Goal: Task Accomplishment & Management: Manage account settings

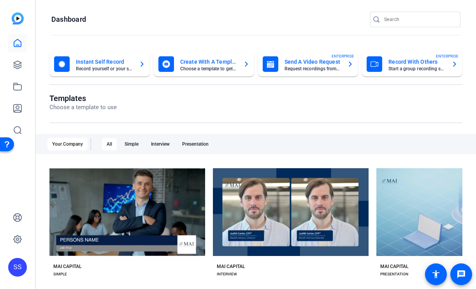
click at [20, 264] on div "SS" at bounding box center [17, 267] width 19 height 19
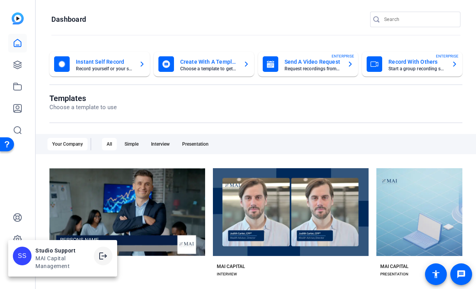
click at [102, 259] on mat-icon "logout" at bounding box center [102, 256] width 9 height 9
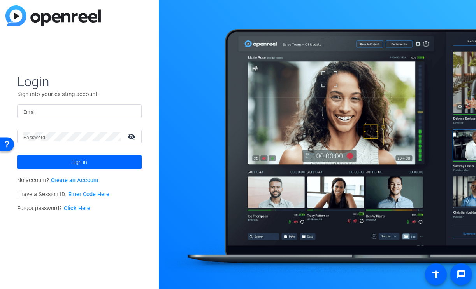
click at [124, 114] on input "Email" at bounding box center [79, 111] width 112 height 9
click at [132, 114] on div at bounding box center [130, 111] width 9 height 9
type input "[EMAIL_ADDRESS][DOMAIN_NAME]"
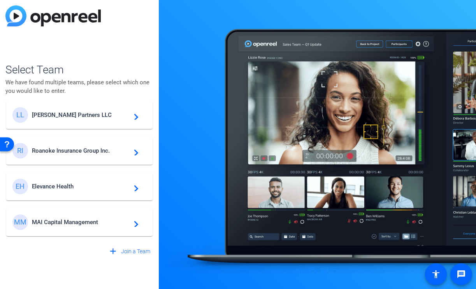
scroll to position [12, 0]
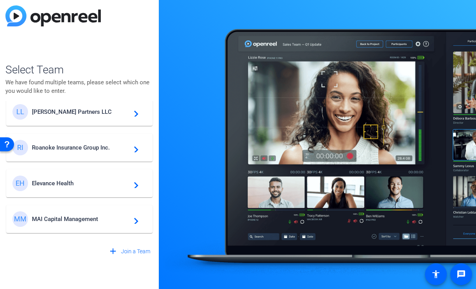
click at [68, 223] on div "MM MAI Capital Management navigate_next" at bounding box center [79, 220] width 134 height 16
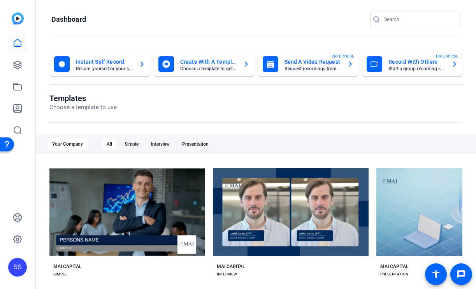
click at [19, 262] on div "SS" at bounding box center [17, 267] width 19 height 19
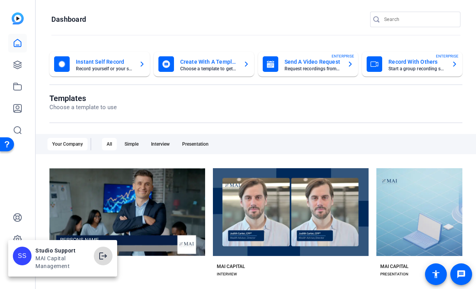
click at [107, 255] on mat-icon "logout" at bounding box center [102, 256] width 9 height 9
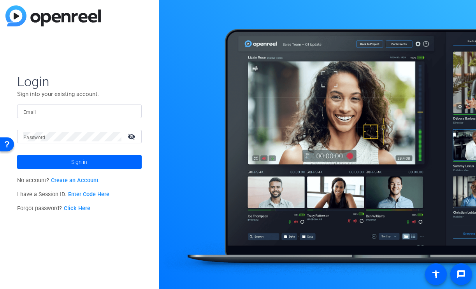
click at [88, 117] on div at bounding box center [79, 112] width 112 height 14
drag, startPoint x: 0, startPoint y: 0, endPoint x: 113, endPoint y: 106, distance: 154.9
click at [113, 106] on div at bounding box center [79, 112] width 112 height 14
click at [129, 108] on img at bounding box center [128, 111] width 5 height 9
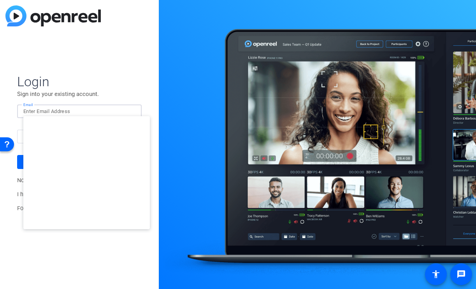
type input "studiosupport+2@openreel.com"
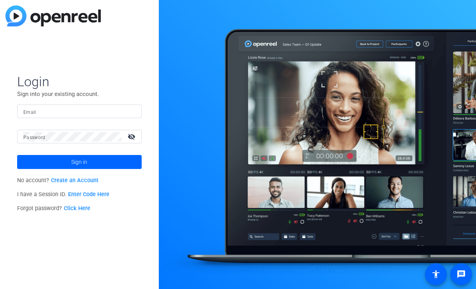
click at [65, 109] on input "Email" at bounding box center [79, 111] width 112 height 9
click at [129, 112] on img at bounding box center [128, 111] width 5 height 9
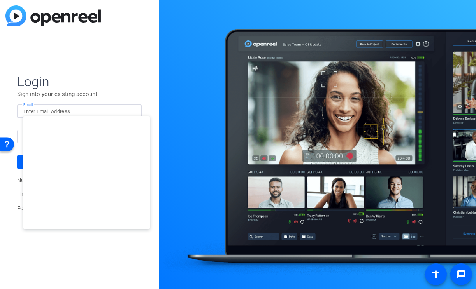
type input "studiosupport+3@openreel.com"
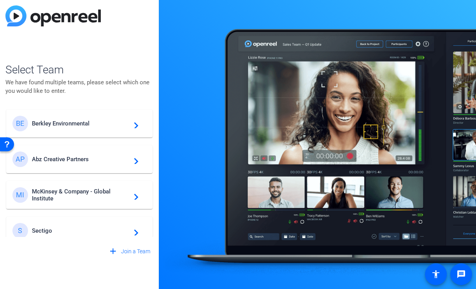
click at [93, 115] on mat-card-content "BE Berkley Environmental navigate_next" at bounding box center [79, 124] width 146 height 28
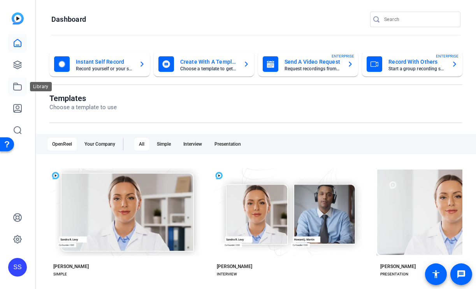
click at [24, 86] on link at bounding box center [17, 86] width 19 height 19
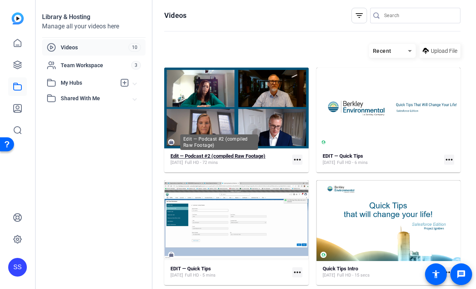
click at [216, 159] on strong "Edit — Podcast #2 (compiled Raw Footage)" at bounding box center [217, 156] width 95 height 6
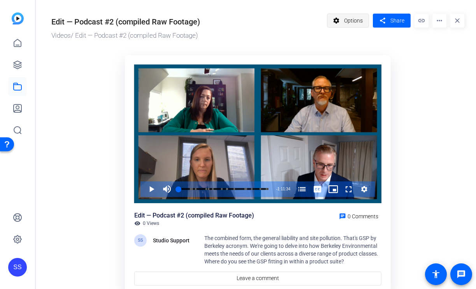
click at [361, 21] on span "Options" at bounding box center [353, 20] width 19 height 15
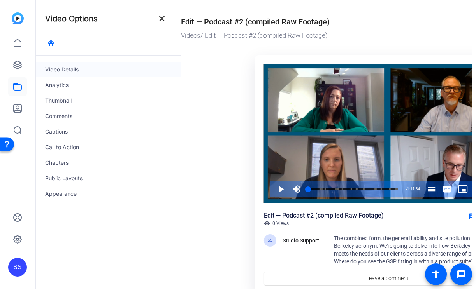
click at [79, 66] on div "Video Details" at bounding box center [108, 70] width 145 height 16
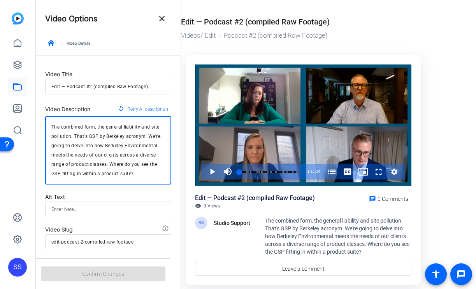
drag, startPoint x: 147, startPoint y: 175, endPoint x: 33, endPoint y: 116, distance: 127.8
click at [33, 116] on mat-sidenav-container "SS Video Options close keyboard_arrow_right Video Details Video Title Edit — Po…" at bounding box center [238, 144] width 476 height 289
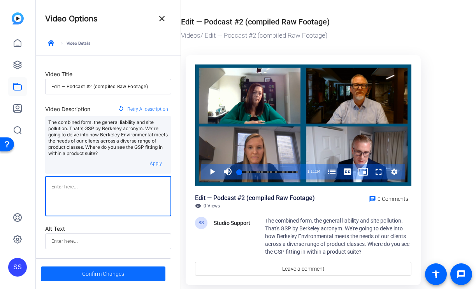
click at [95, 270] on span "Confirm Changes" at bounding box center [103, 274] width 42 height 15
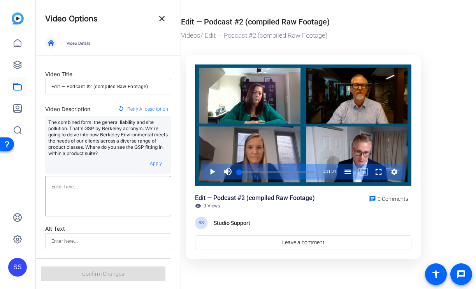
click at [46, 43] on span "button" at bounding box center [51, 43] width 19 height 19
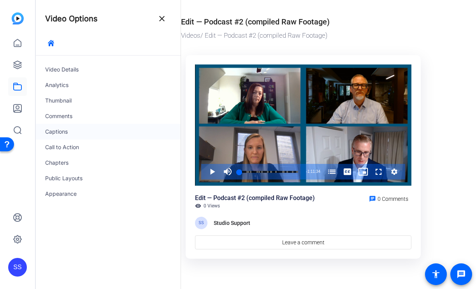
click at [67, 135] on div "Captions" at bounding box center [108, 132] width 145 height 16
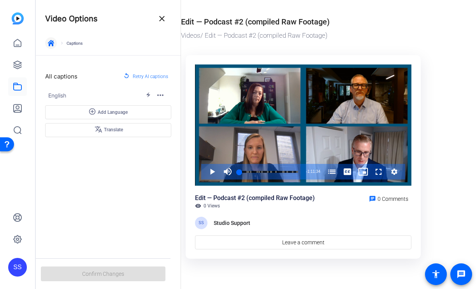
click at [50, 42] on icon "button" at bounding box center [51, 43] width 6 height 6
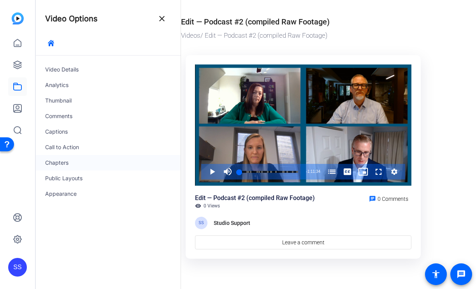
click at [65, 165] on div "Chapters" at bounding box center [108, 163] width 145 height 16
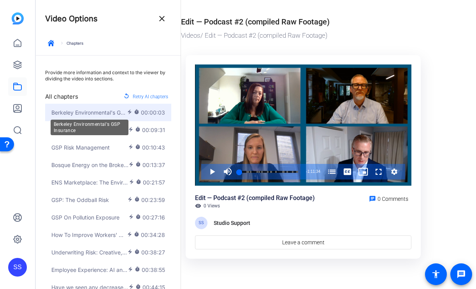
click at [102, 110] on span "Berkeley Environmental's GSP Insurance" at bounding box center [88, 112] width 75 height 8
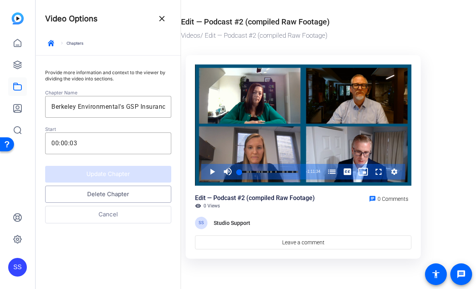
click at [109, 195] on button "Delete Chapter" at bounding box center [108, 194] width 126 height 17
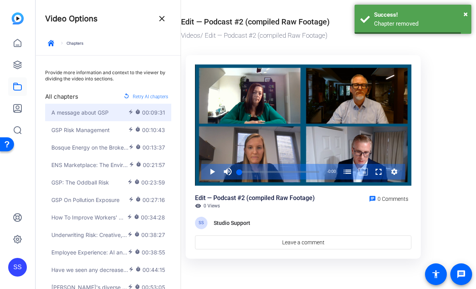
click at [96, 112] on span "A message about GSP" at bounding box center [79, 112] width 57 height 8
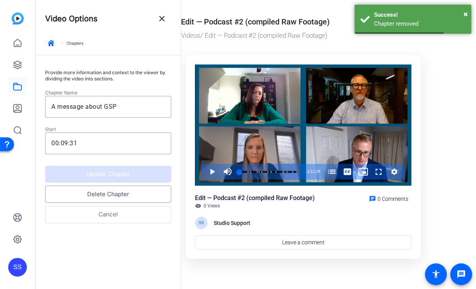
click at [105, 201] on button "Delete Chapter" at bounding box center [108, 194] width 126 height 17
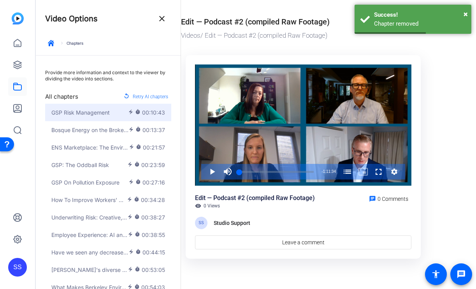
click at [100, 115] on span "GSP Risk Management" at bounding box center [80, 112] width 58 height 8
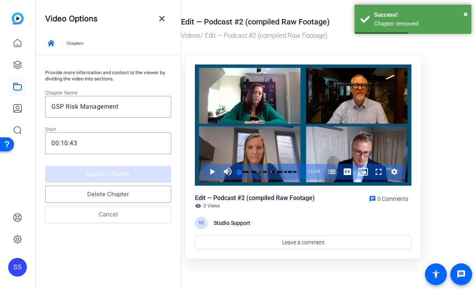
click at [100, 195] on button "Delete Chapter" at bounding box center [108, 194] width 126 height 17
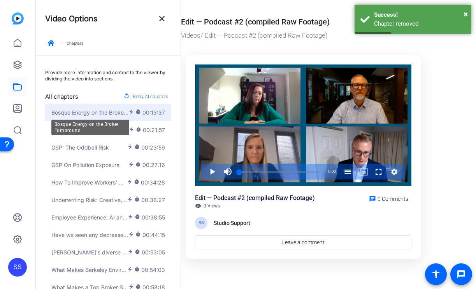
click at [94, 115] on span "Bosque Energy on the Broker Turnaround" at bounding box center [89, 112] width 77 height 8
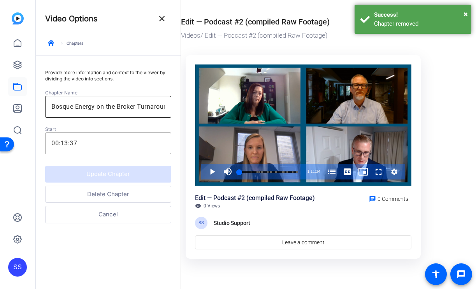
scroll to position [0, 6]
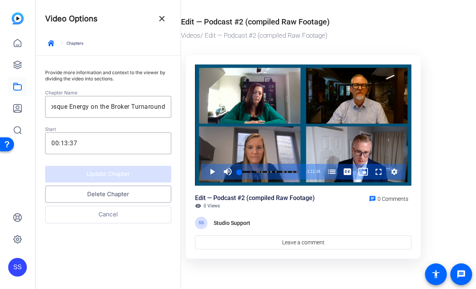
click at [109, 199] on button "Delete Chapter" at bounding box center [108, 194] width 126 height 17
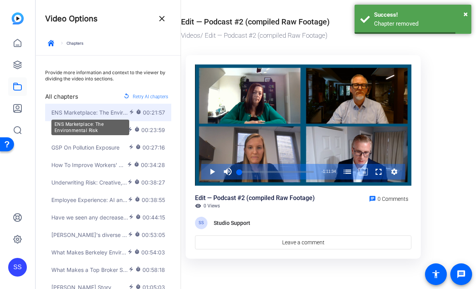
click at [104, 116] on span "ENS Marketplace: The Environmental Risk" at bounding box center [89, 112] width 77 height 8
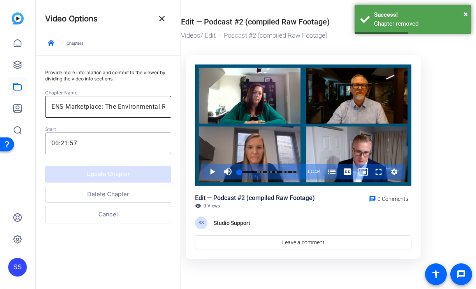
scroll to position [0, 9]
click at [95, 191] on button "Delete Chapter" at bounding box center [108, 194] width 126 height 17
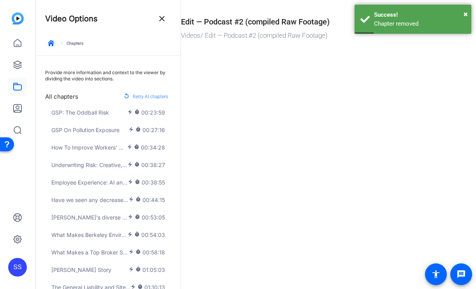
click at [95, 191] on button "Employee Experience: AI and How We're Using It electric_bolt timer 00:38:55" at bounding box center [108, 182] width 126 height 17
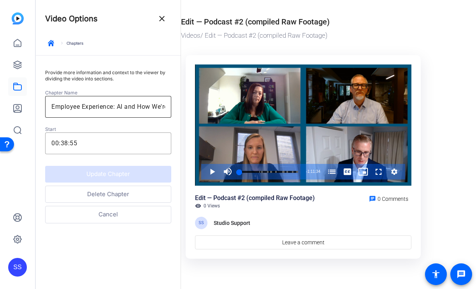
scroll to position [0, 28]
click at [106, 198] on button "Delete Chapter" at bounding box center [108, 194] width 126 height 17
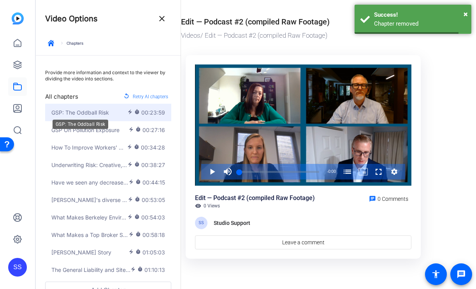
click at [106, 109] on span "GSP: The Oddball Risk" at bounding box center [80, 112] width 58 height 8
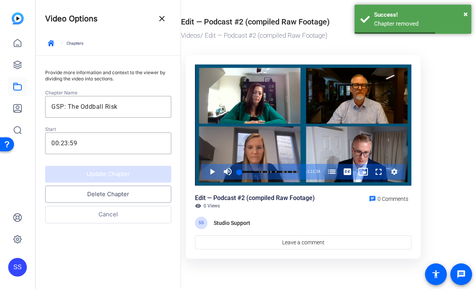
click at [119, 195] on button "Delete Chapter" at bounding box center [108, 194] width 126 height 17
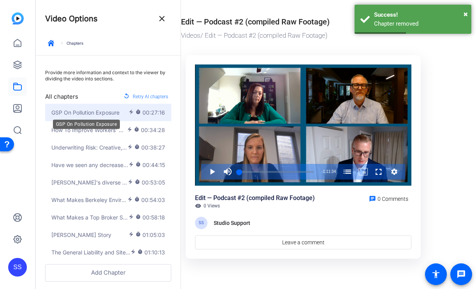
click at [118, 112] on span "GSP On Pollution Exposure" at bounding box center [85, 112] width 68 height 8
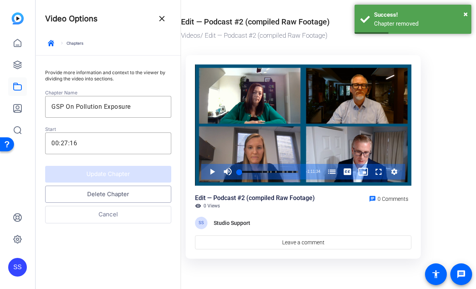
click at [116, 196] on button "Delete Chapter" at bounding box center [108, 194] width 126 height 17
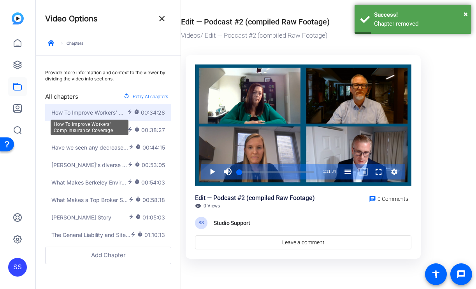
click at [114, 112] on span "How To Improve Workers' Comp Insurance Coverage" at bounding box center [88, 112] width 75 height 8
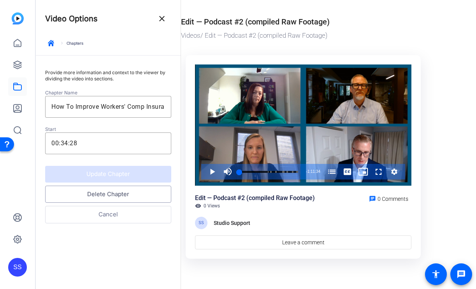
click at [98, 193] on button "Delete Chapter" at bounding box center [108, 194] width 126 height 17
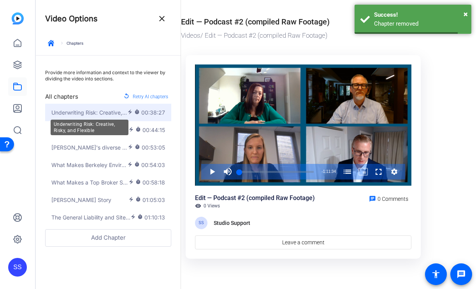
click at [100, 113] on span "Underwriting Risk: Creative, Risky, and Flexible" at bounding box center [89, 112] width 76 height 8
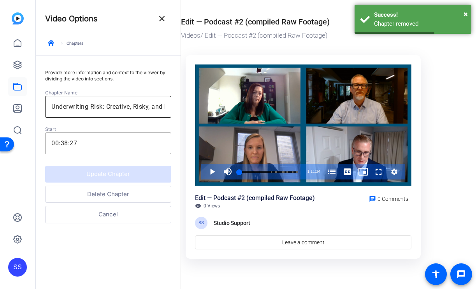
scroll to position [0, 23]
click at [94, 188] on button "Delete Chapter" at bounding box center [108, 194] width 126 height 17
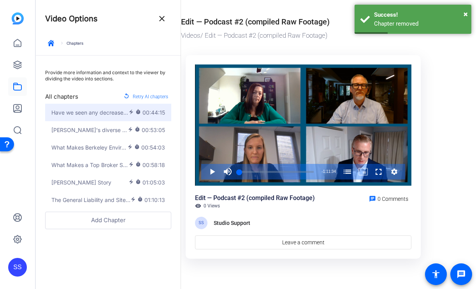
click at [102, 118] on button "Have we seen any decrease in excess limits? electric_bolt timer 00:44:15" at bounding box center [108, 112] width 126 height 17
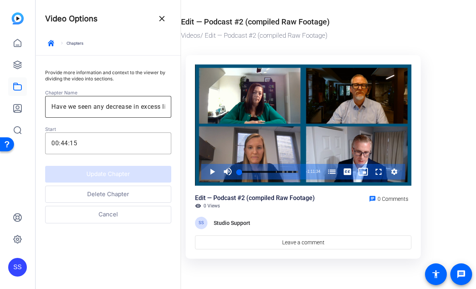
scroll to position [0, 18]
click at [82, 194] on button "Delete Chapter" at bounding box center [108, 194] width 126 height 17
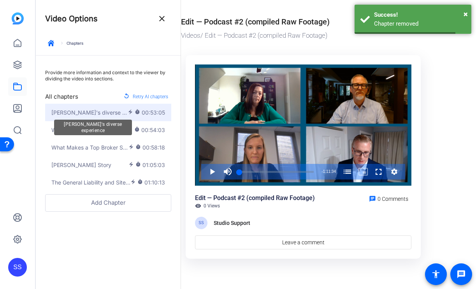
click at [91, 113] on span "Berkeley's diverse experience" at bounding box center [89, 112] width 76 height 8
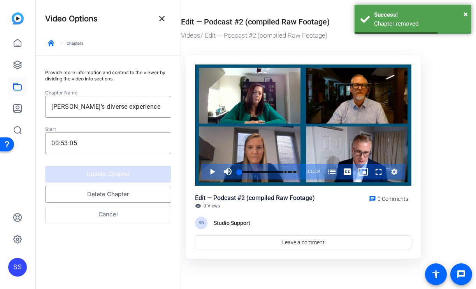
click at [99, 199] on button "Delete Chapter" at bounding box center [108, 194] width 126 height 17
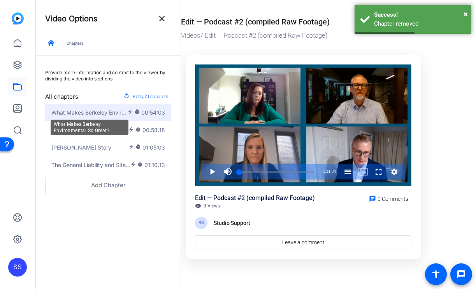
click at [101, 111] on span "What Makes Berkeley Environmental So Great?" at bounding box center [89, 112] width 76 height 8
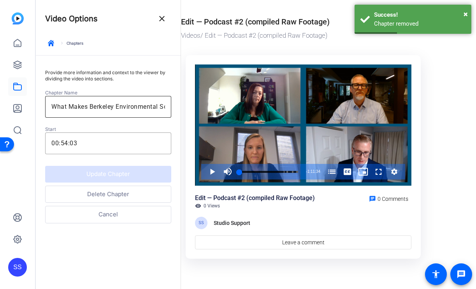
scroll to position [0, 23]
click at [84, 191] on button "Delete Chapter" at bounding box center [108, 194] width 126 height 17
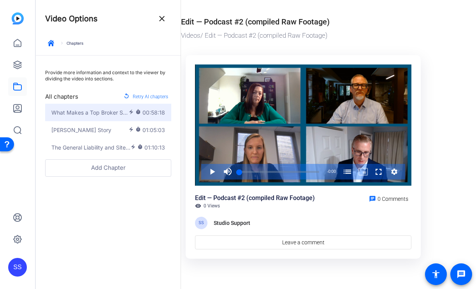
click at [102, 108] on button "What Makes a Top Broker So Happy? electric_bolt timer 00:58:18" at bounding box center [108, 112] width 126 height 17
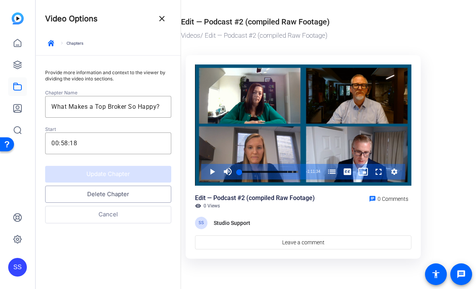
click at [110, 195] on button "Delete Chapter" at bounding box center [108, 194] width 126 height 17
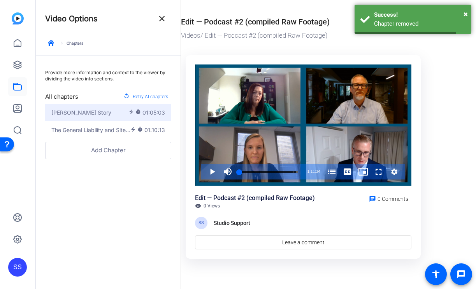
click at [118, 110] on div "Hail Mary Broker Story" at bounding box center [89, 112] width 77 height 8
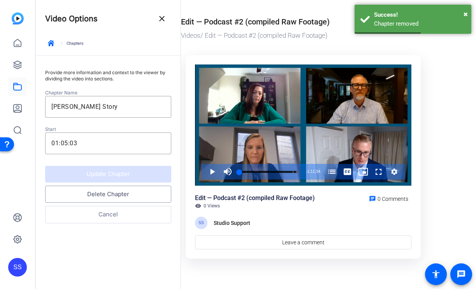
click at [116, 196] on button "Delete Chapter" at bounding box center [108, 194] width 126 height 17
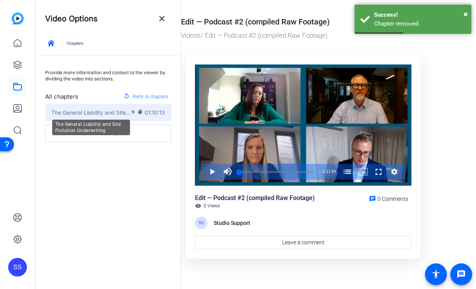
click at [114, 111] on span "The General Liability and Site Pollution Underwriting" at bounding box center [90, 112] width 79 height 8
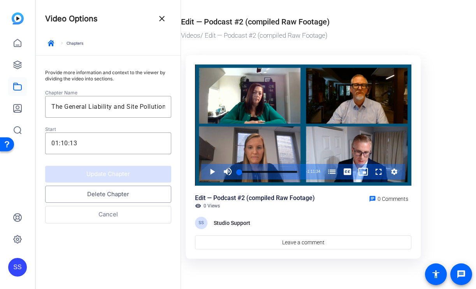
click at [111, 198] on button "Delete Chapter" at bounding box center [108, 194] width 126 height 17
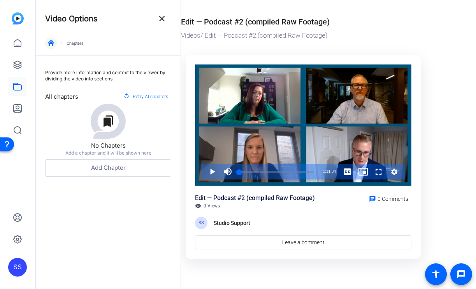
click at [52, 41] on icon "button" at bounding box center [51, 43] width 6 height 6
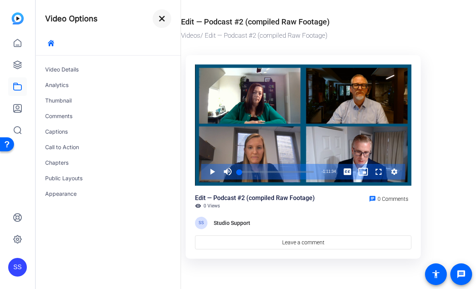
click at [161, 16] on mat-icon "close" at bounding box center [161, 18] width 9 height 9
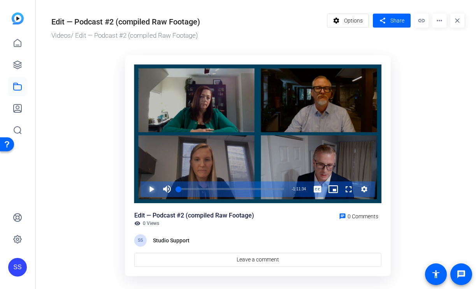
click at [143, 186] on span "Video Player" at bounding box center [143, 190] width 0 height 16
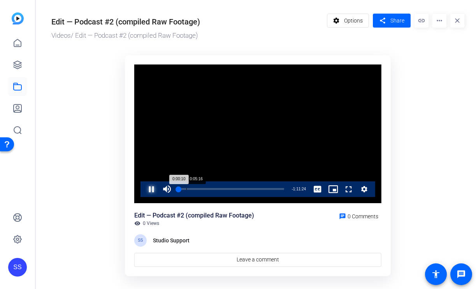
click at [188, 187] on div "Loaded : 1.19% 0:05:16 0:00:10" at bounding box center [231, 190] width 113 height 16
click at [212, 190] on div "Loaded : 9.57% 0:23:14 0:06:36" at bounding box center [230, 189] width 105 height 2
click at [223, 190] on div "0:29:29" at bounding box center [223, 189] width 0 height 2
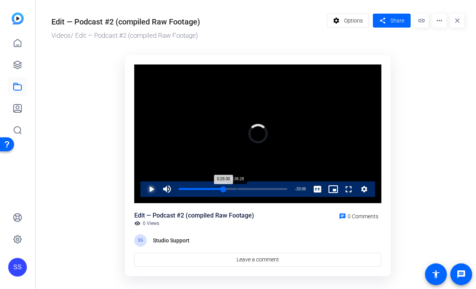
click at [237, 190] on div "Loaded : 41.69% 0:38:28 0:29:30" at bounding box center [233, 190] width 116 height 16
click at [251, 190] on div "Loaded : 54.03% 0:47:42 0:38:29" at bounding box center [233, 190] width 116 height 16
click at [143, 187] on span "Video Player" at bounding box center [143, 190] width 0 height 16
